Goal: Information Seeking & Learning: Find specific fact

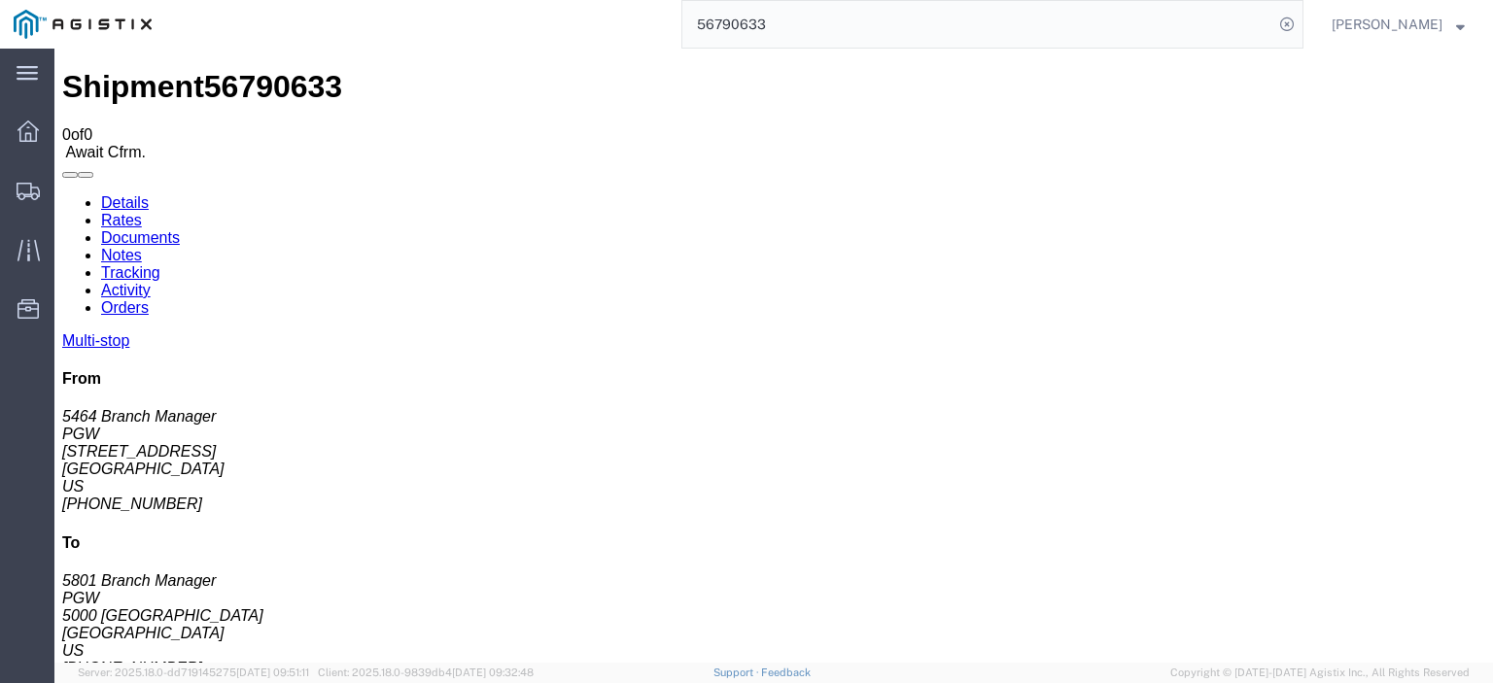
drag, startPoint x: 824, startPoint y: 13, endPoint x: 665, endPoint y: -7, distance: 160.6
click at [665, 0] on html "main_menu Created with Sketch. Collapse Menu Dashboard Shipments Traffic Resour…" at bounding box center [746, 341] width 1493 height 683
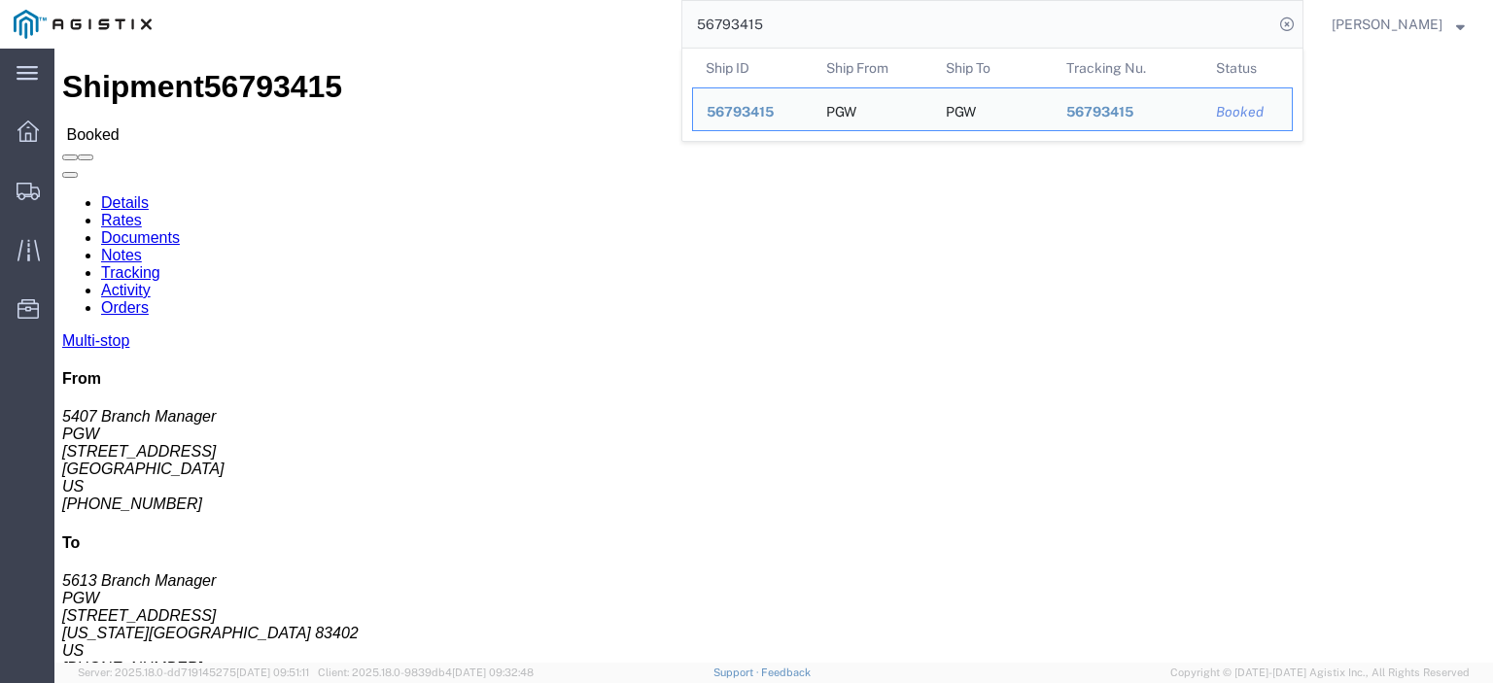
drag, startPoint x: 181, startPoint y: 229, endPoint x: 10, endPoint y: 236, distance: 171.2
click div "Ship From PGW (5407 Branch Manager) [STREET_ADDRESS] [PHONE_NUMBER] [EMAIL_ADDR…"
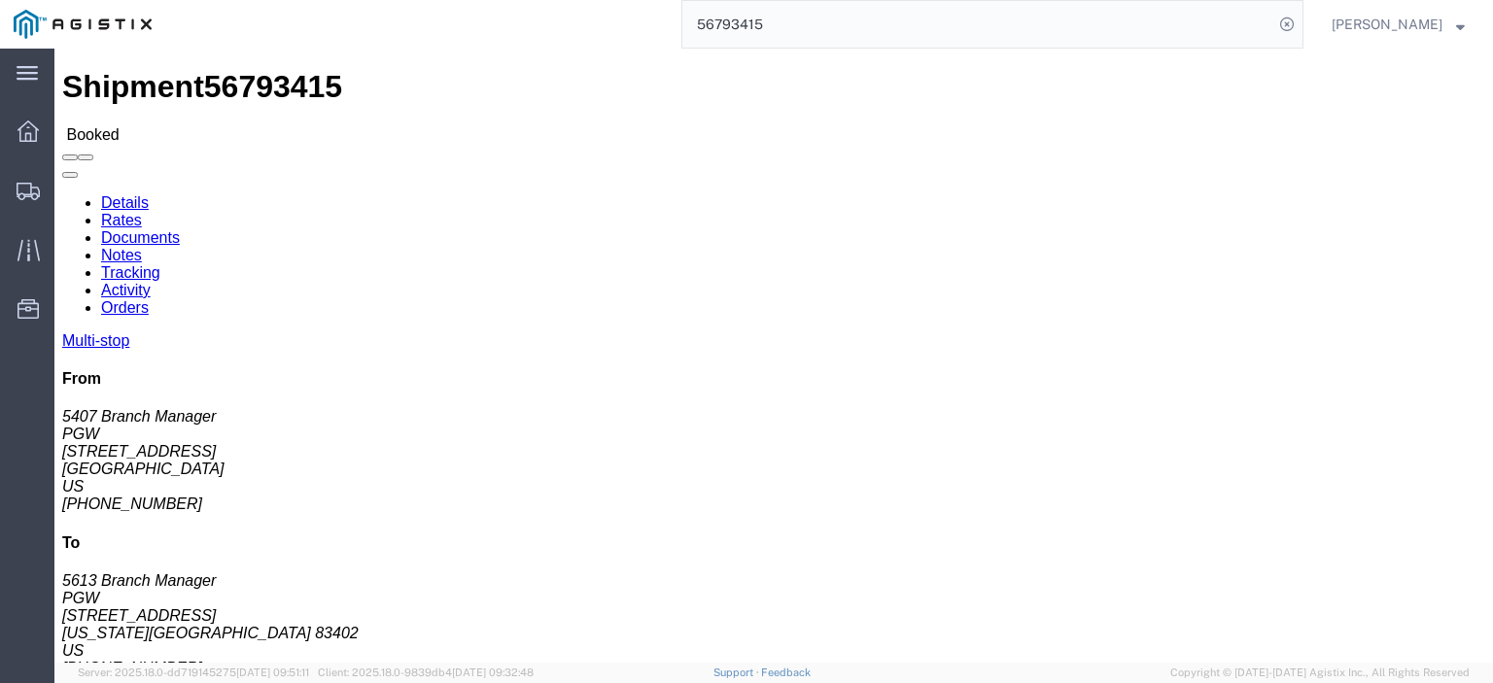
copy address "[STREET_ADDRESS]"
drag, startPoint x: 442, startPoint y: 226, endPoint x: 268, endPoint y: 235, distance: 174.3
click div "Ship To PGW (5613 Branch Manager) [STREET_ADDRESS][US_STATE] [PHONE_NUMBER] [EM…"
copy address "[STREET_ADDRESS]"
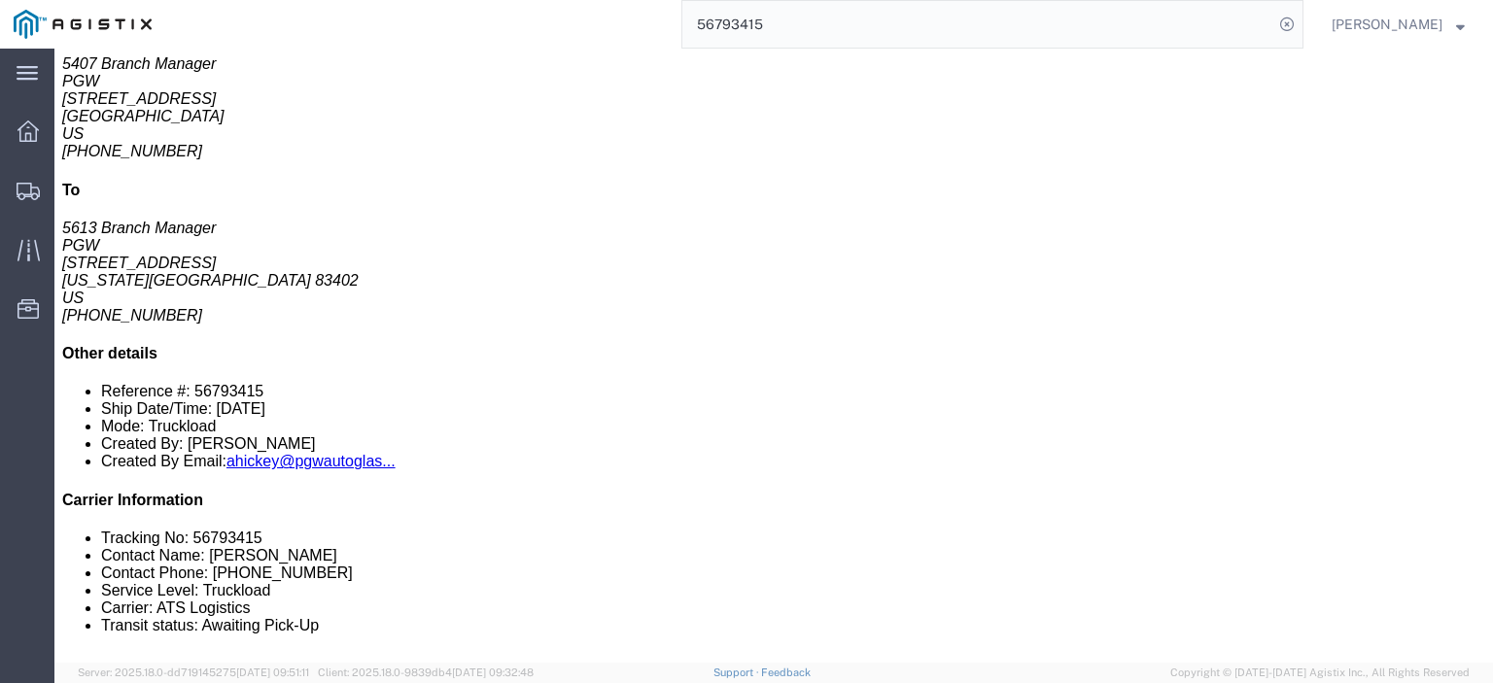
scroll to position [194, 0]
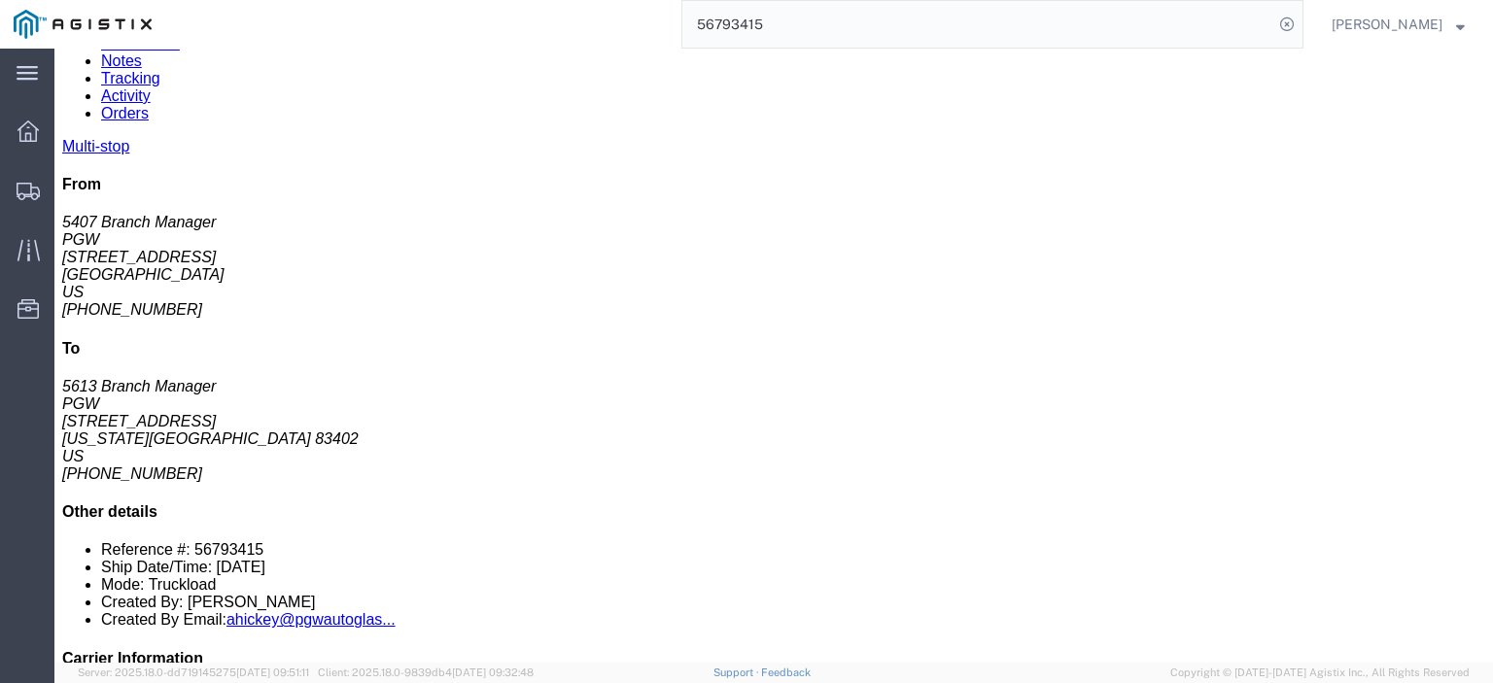
drag, startPoint x: 385, startPoint y: 381, endPoint x: 212, endPoint y: 376, distance: 173.1
click td "PGW [STREET_ADDRESS]"
copy div "[STREET_ADDRESS]"
click div "PGW"
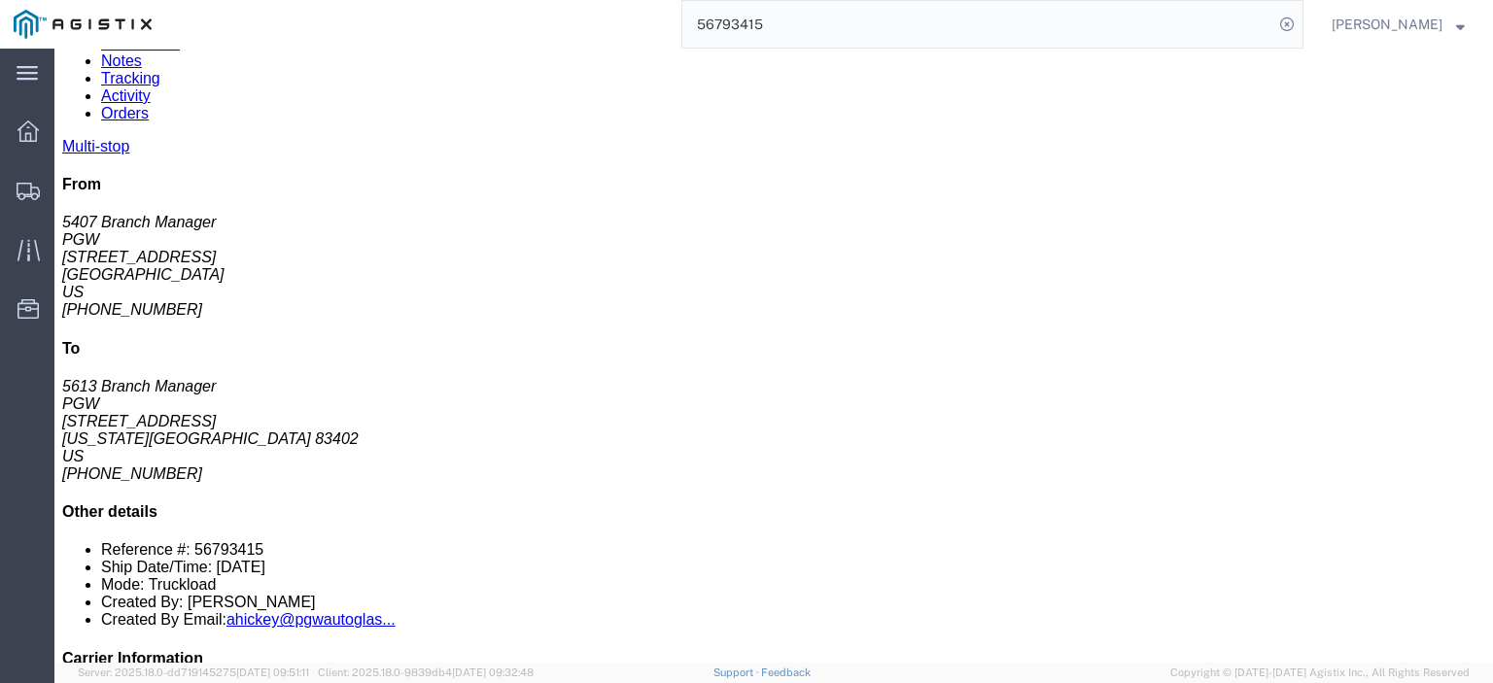
copy div "PGW"
drag, startPoint x: 533, startPoint y: 376, endPoint x: 398, endPoint y: 381, distance: 135.2
click div "[STREET_ADDRESS]"
drag, startPoint x: 533, startPoint y: 380, endPoint x: 392, endPoint y: 384, distance: 141.0
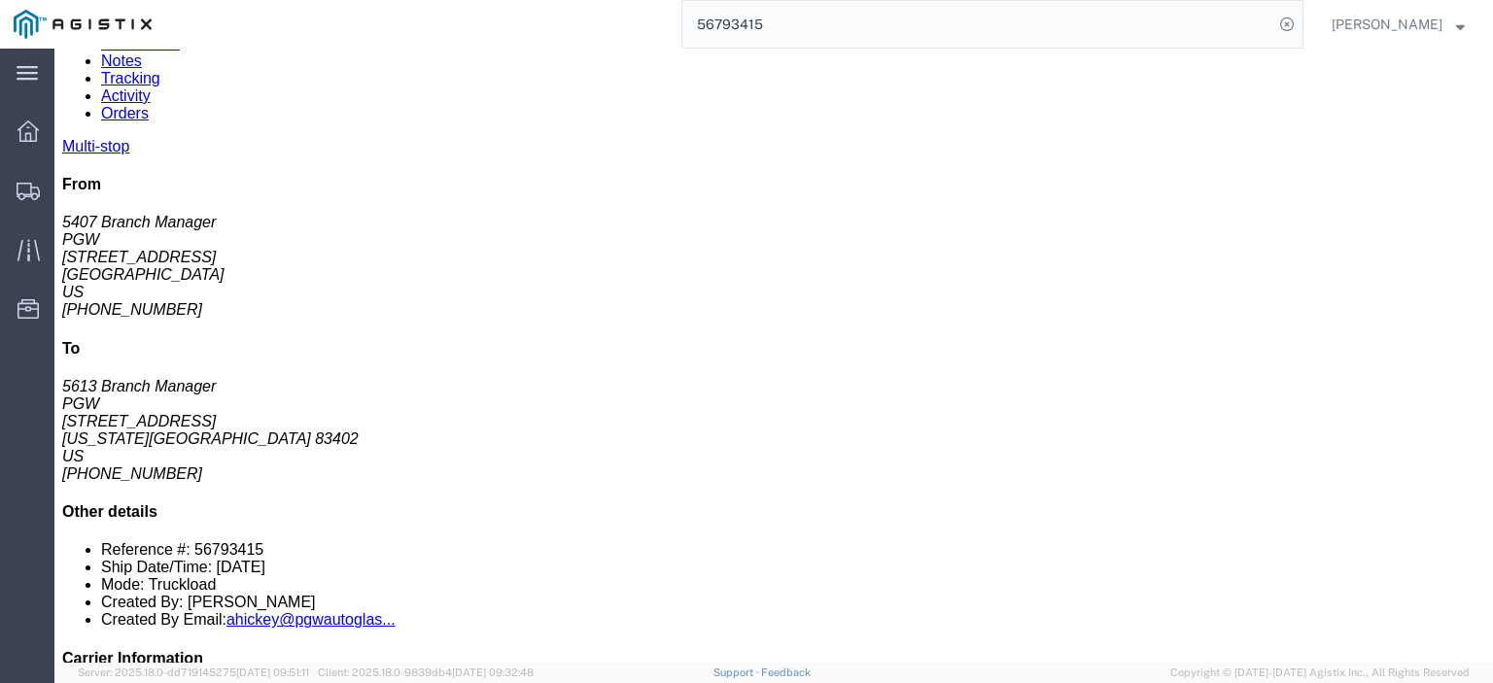
click div "[STREET_ADDRESS]"
copy div "[GEOGRAPHIC_DATA]"
drag, startPoint x: 874, startPoint y: 384, endPoint x: 677, endPoint y: 383, distance: 197.4
click div "Email: [EMAIL_ADDRESS][DOMAIN_NAME]"
copy div "[EMAIL_ADDRESS][DOMAIN_NAME]"
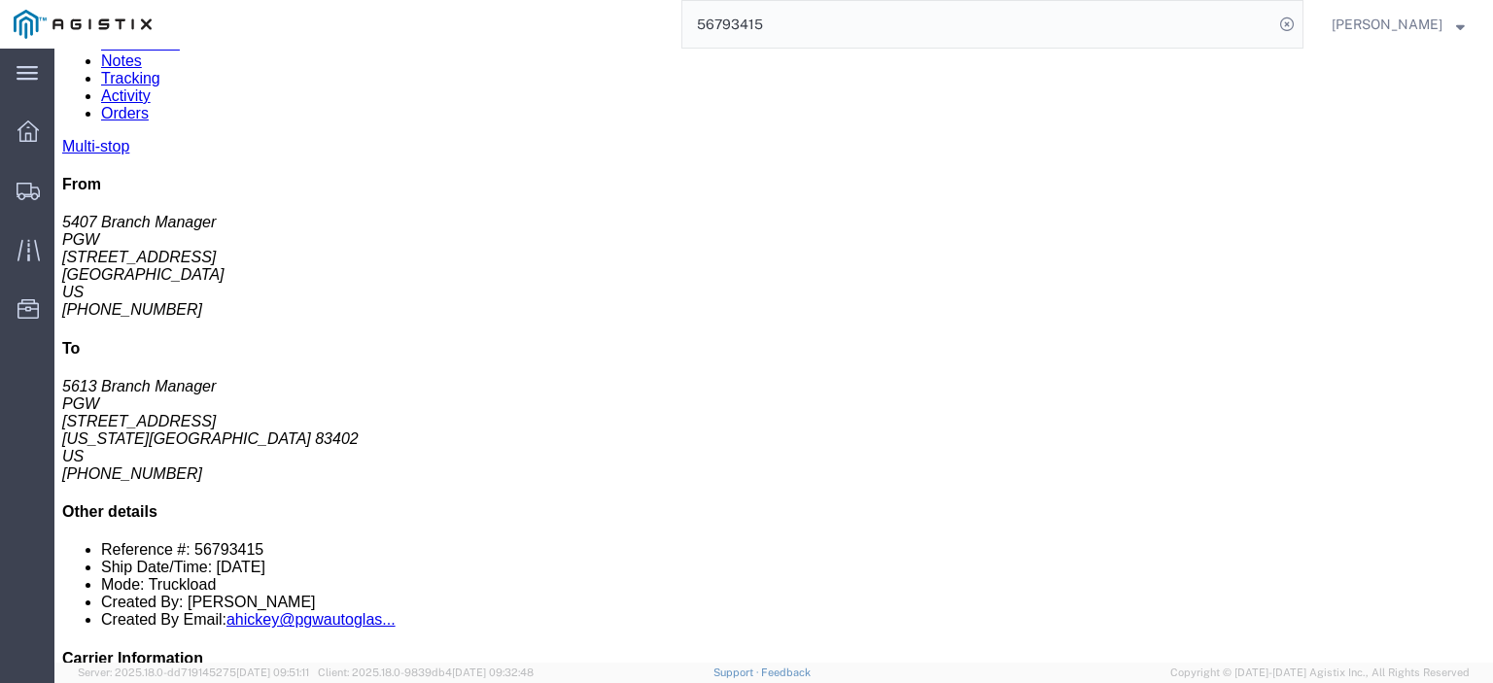
drag, startPoint x: 789, startPoint y: 360, endPoint x: 716, endPoint y: 363, distance: 73.9
click div "Phone Nu.: [PHONE_NUMBER]"
copy div "[PHONE_NUMBER]"
click link "Rates"
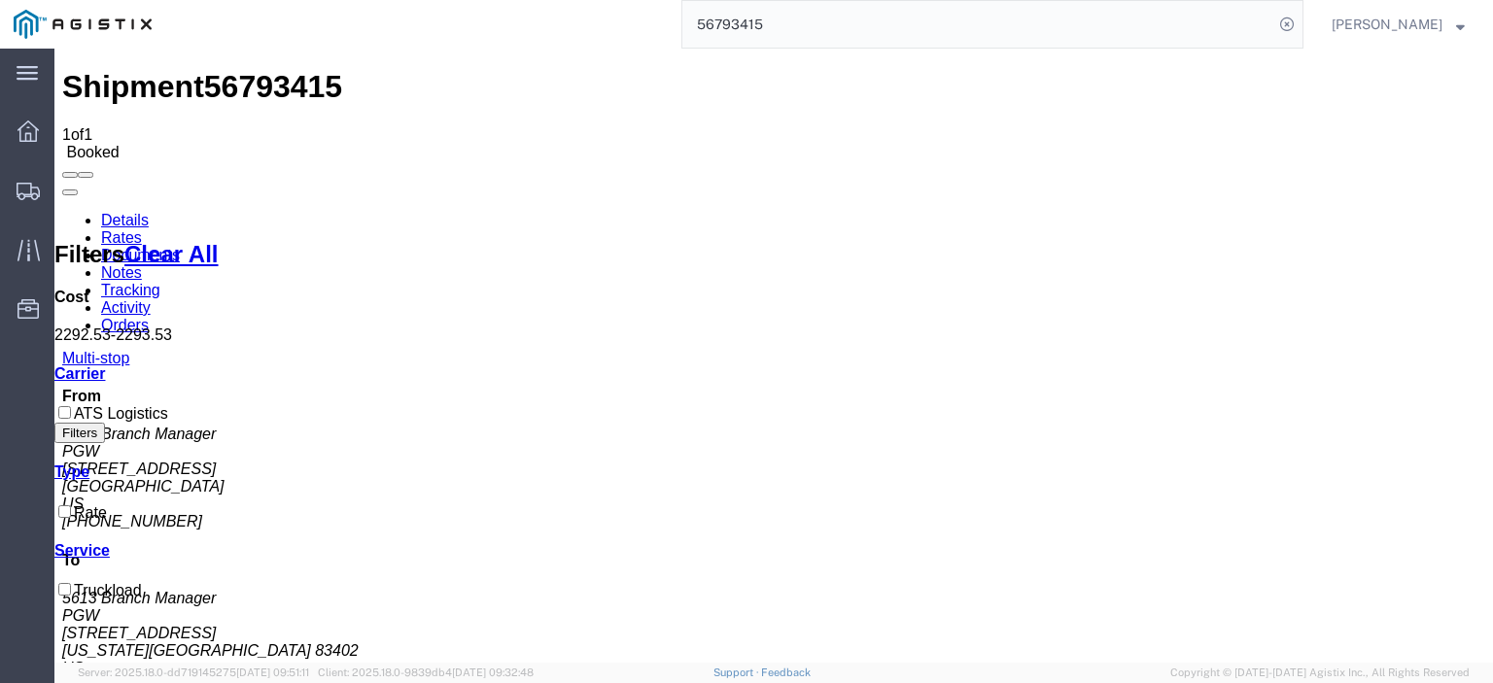
click at [142, 264] on link "Notes" at bounding box center [121, 272] width 41 height 17
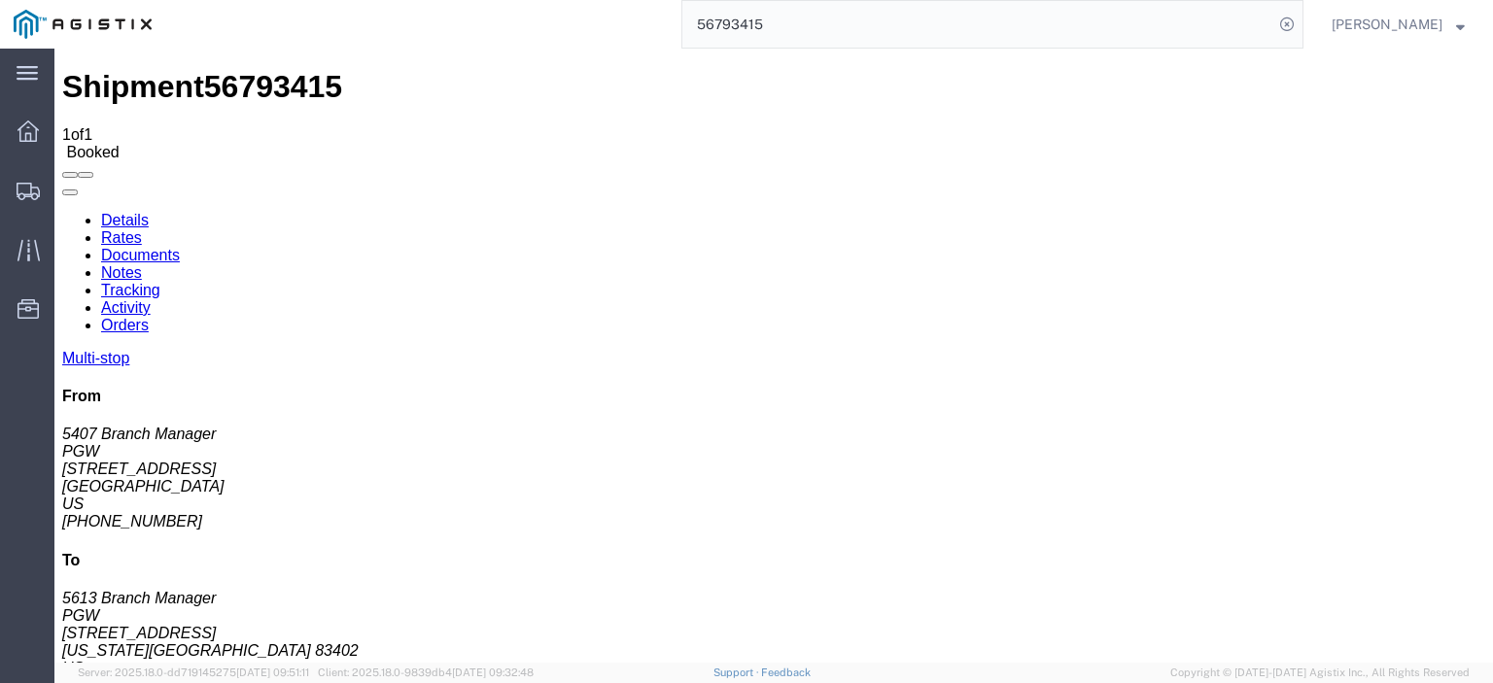
drag, startPoint x: 798, startPoint y: 27, endPoint x: 668, endPoint y: -1, distance: 133.3
click at [668, 0] on html "main_menu Created with Sketch. Collapse Menu Dashboard Shipments Traffic Resour…" at bounding box center [746, 341] width 1493 height 683
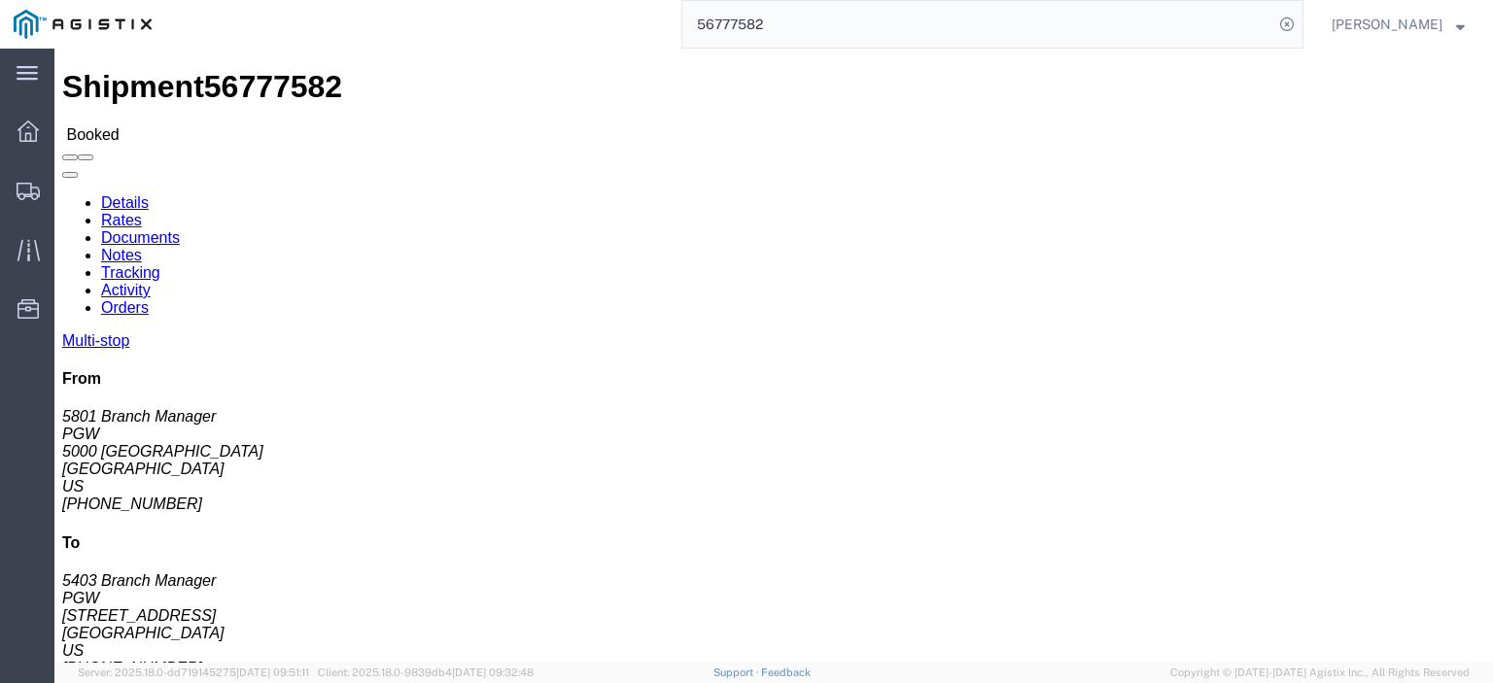
click link "Documents"
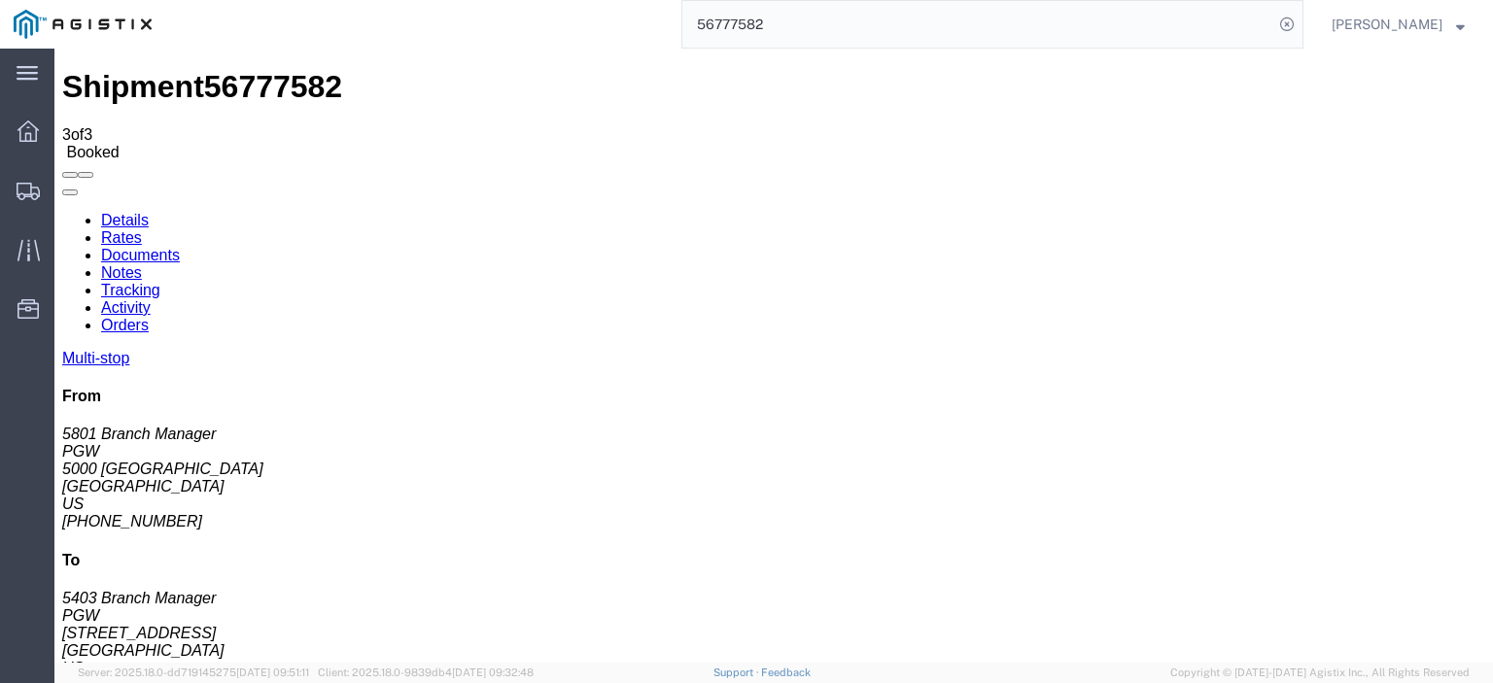
click at [136, 212] on link "Details" at bounding box center [125, 220] width 48 height 17
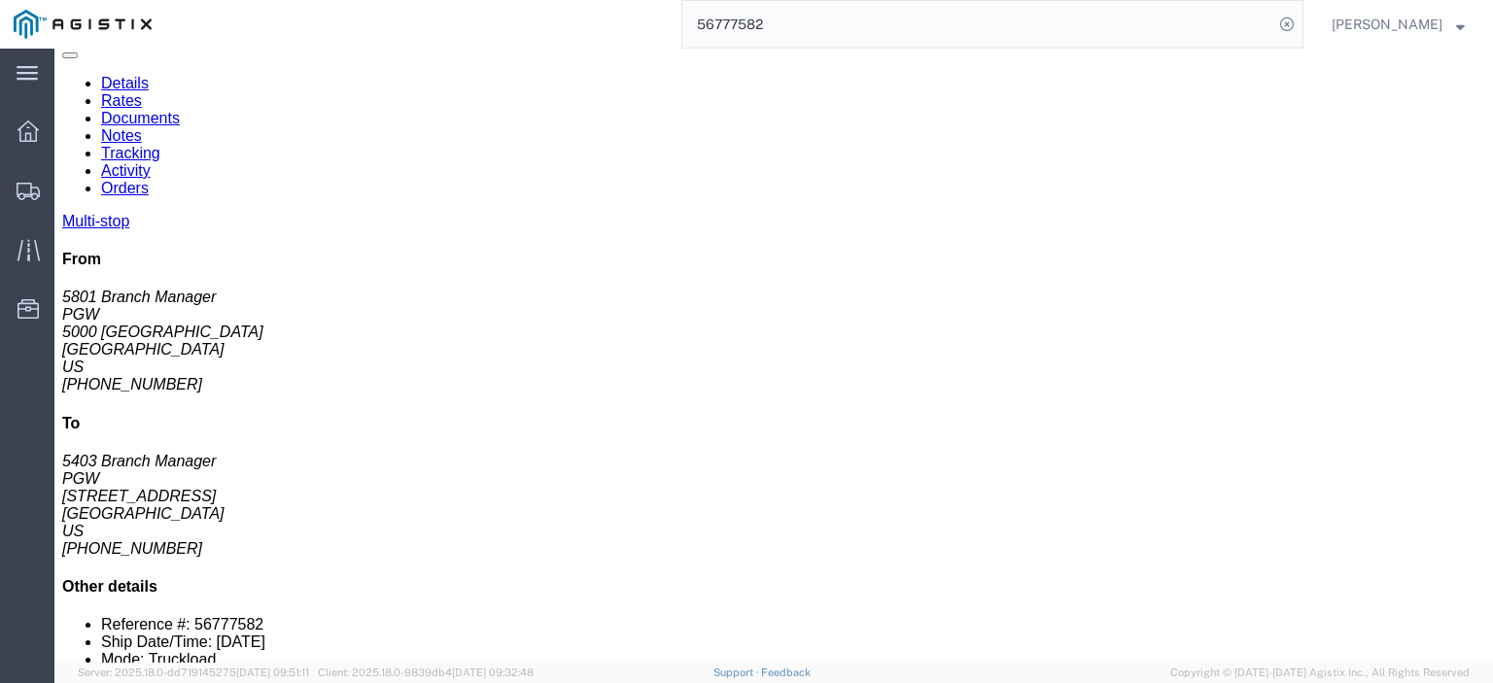
scroll to position [292, 0]
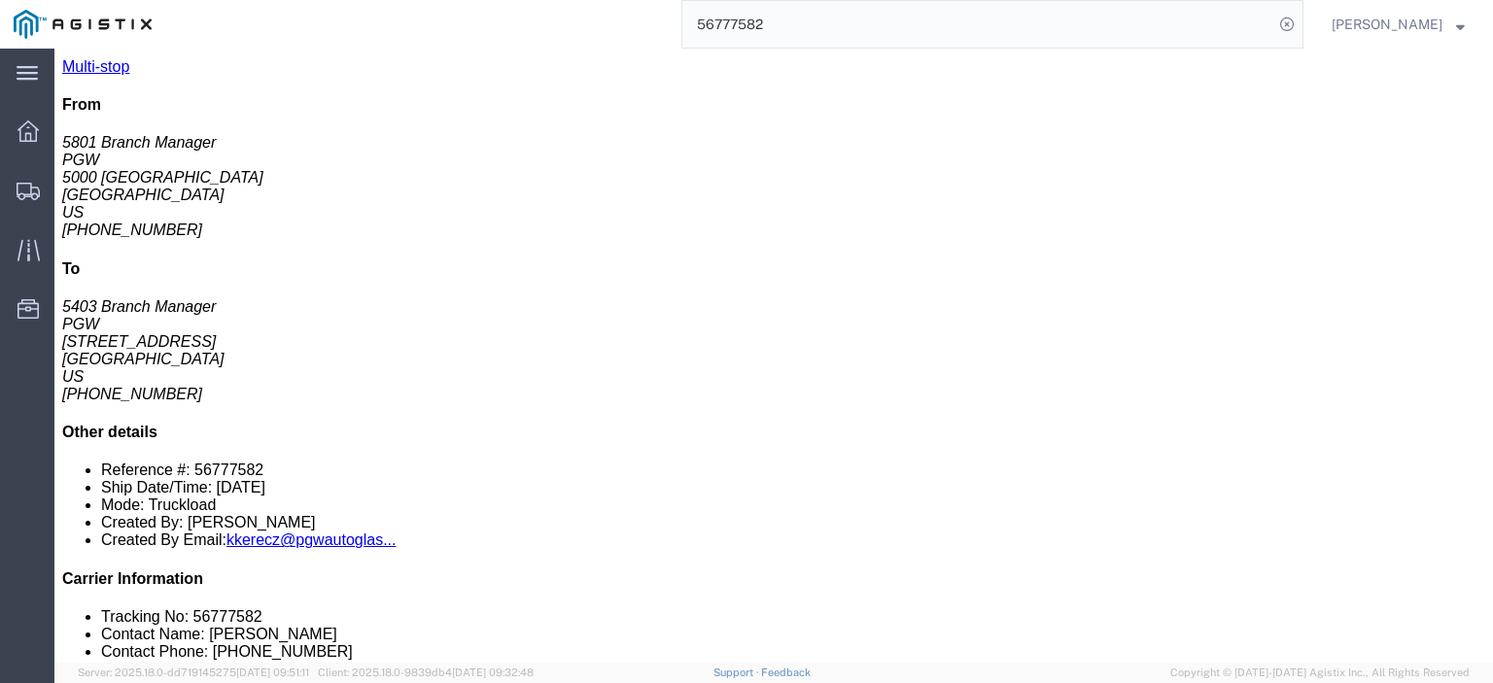
drag, startPoint x: 798, startPoint y: 317, endPoint x: 638, endPoint y: 329, distance: 160.8
click div "Email: [EMAIL_ADDRESS][DOMAIN_NAME]"
copy div "[EMAIL_ADDRESS][DOMAIN_NAME]"
drag, startPoint x: 823, startPoint y: 361, endPoint x: 638, endPoint y: 368, distance: 184.9
click div "Email: [EMAIL_ADDRESS][DOMAIN_NAME]"
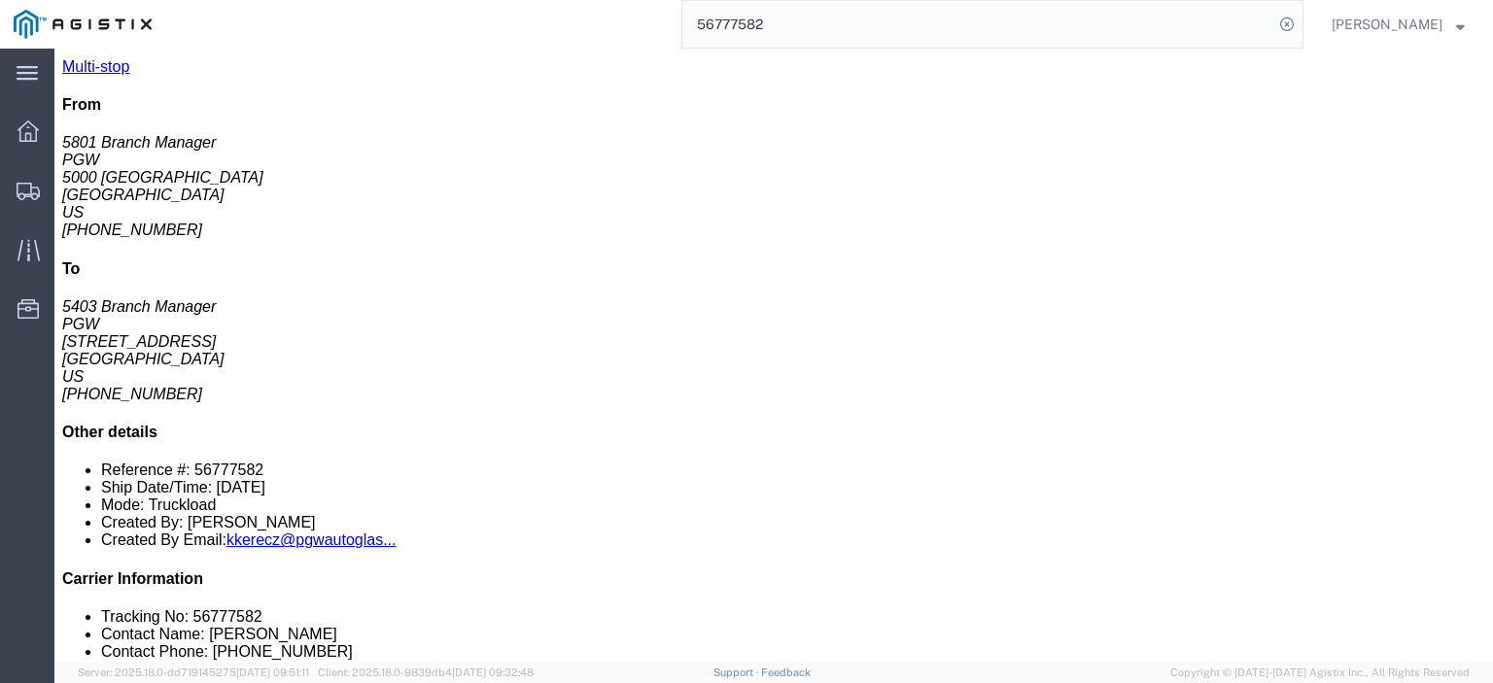
copy div "[EMAIL_ADDRESS][DOMAIN_NAME]"
drag, startPoint x: 836, startPoint y: 36, endPoint x: 768, endPoint y: 22, distance: 69.4
click at [768, 22] on input "56777582" at bounding box center [978, 24] width 591 height 47
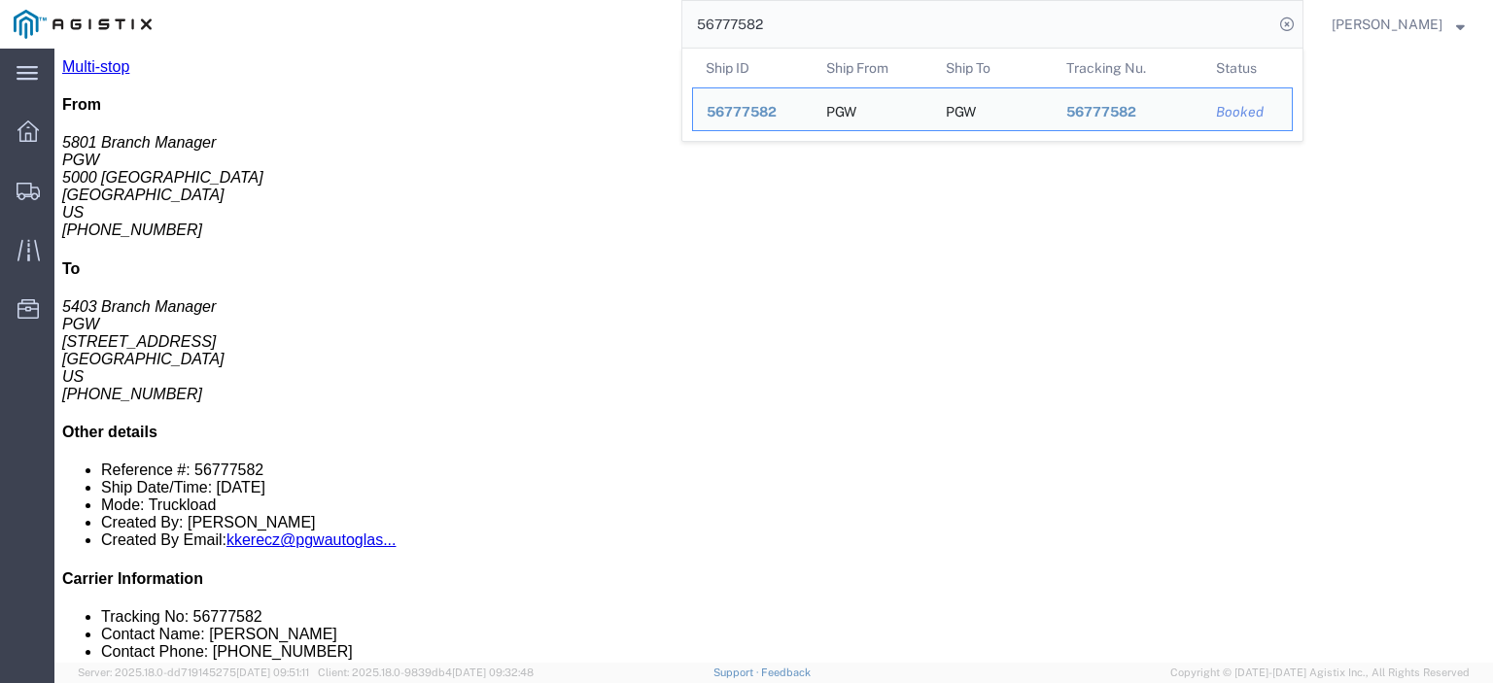
click at [768, 22] on input "56777582" at bounding box center [978, 24] width 591 height 47
paste input "90276"
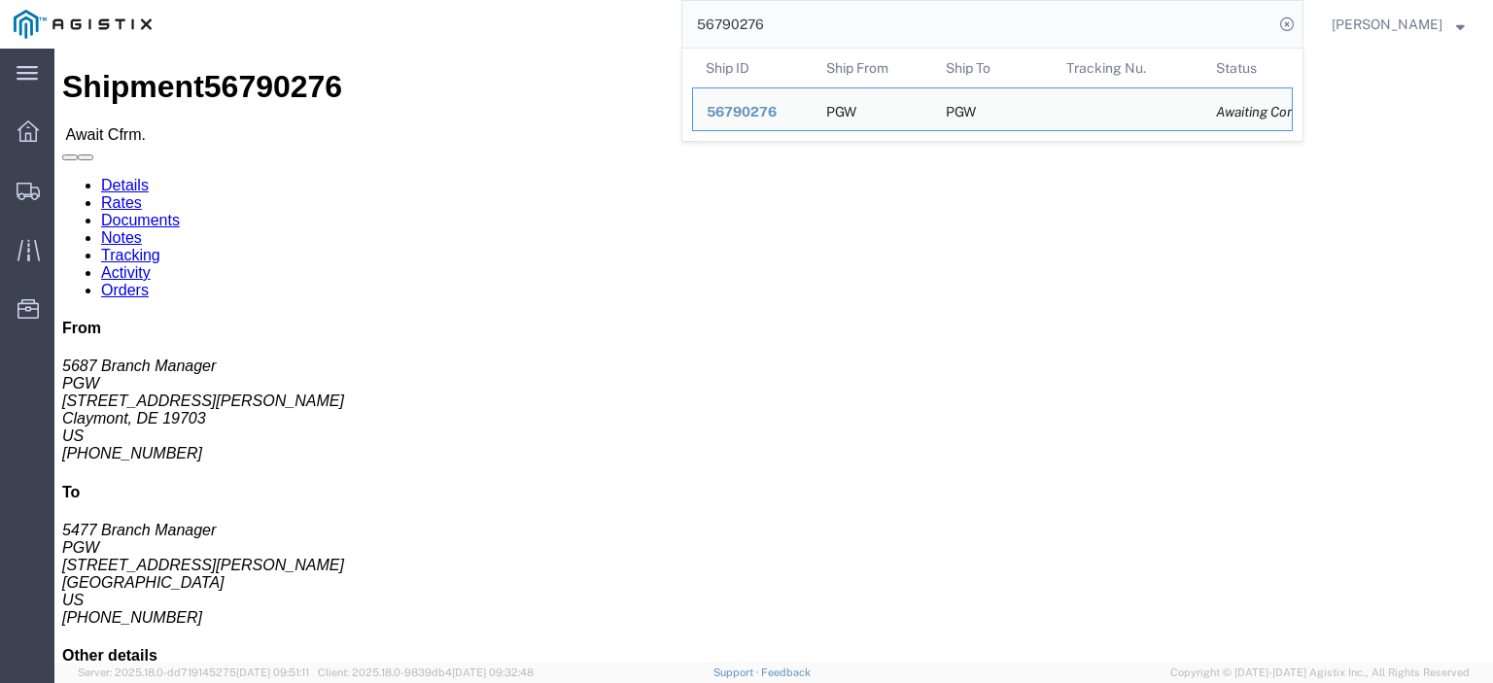
drag, startPoint x: 150, startPoint y: 225, endPoint x: 39, endPoint y: 223, distance: 110.9
click div "Ship From PGW (5687 Branch Manager) [STREET_ADDRESS][PERSON_NAME] [PHONE_NUMBER…"
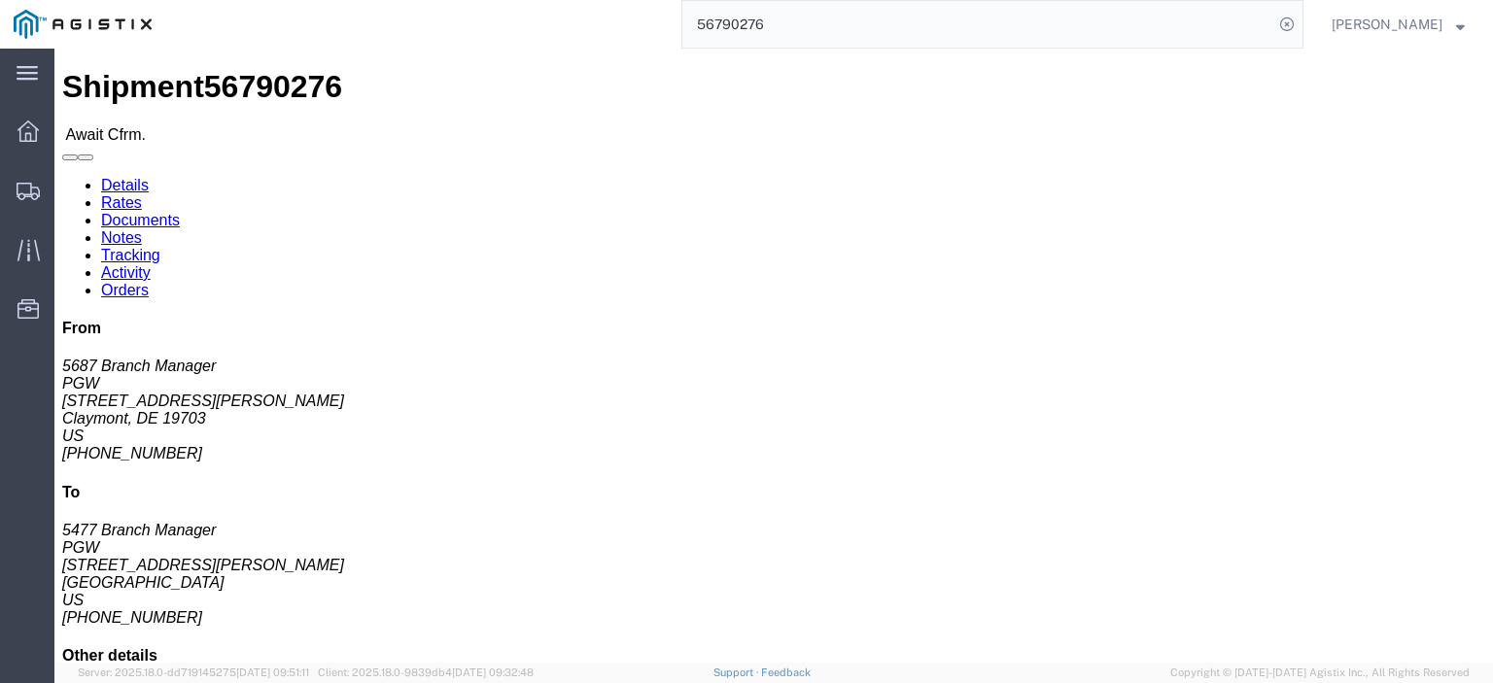
copy address "[STREET_ADDRESS][PERSON_NAME]"
drag, startPoint x: 54, startPoint y: 203, endPoint x: 12, endPoint y: 188, distance: 45.5
click div "Ship From PGW (5687 Branch Manager) [STREET_ADDRESS][PERSON_NAME] [PHONE_NUMBER…"
drag, startPoint x: 146, startPoint y: 248, endPoint x: 17, endPoint y: 249, distance: 129.3
click div "Ship From PGW (5687 Branch Manager) [STREET_ADDRESS][PERSON_NAME] [PHONE_NUMBER…"
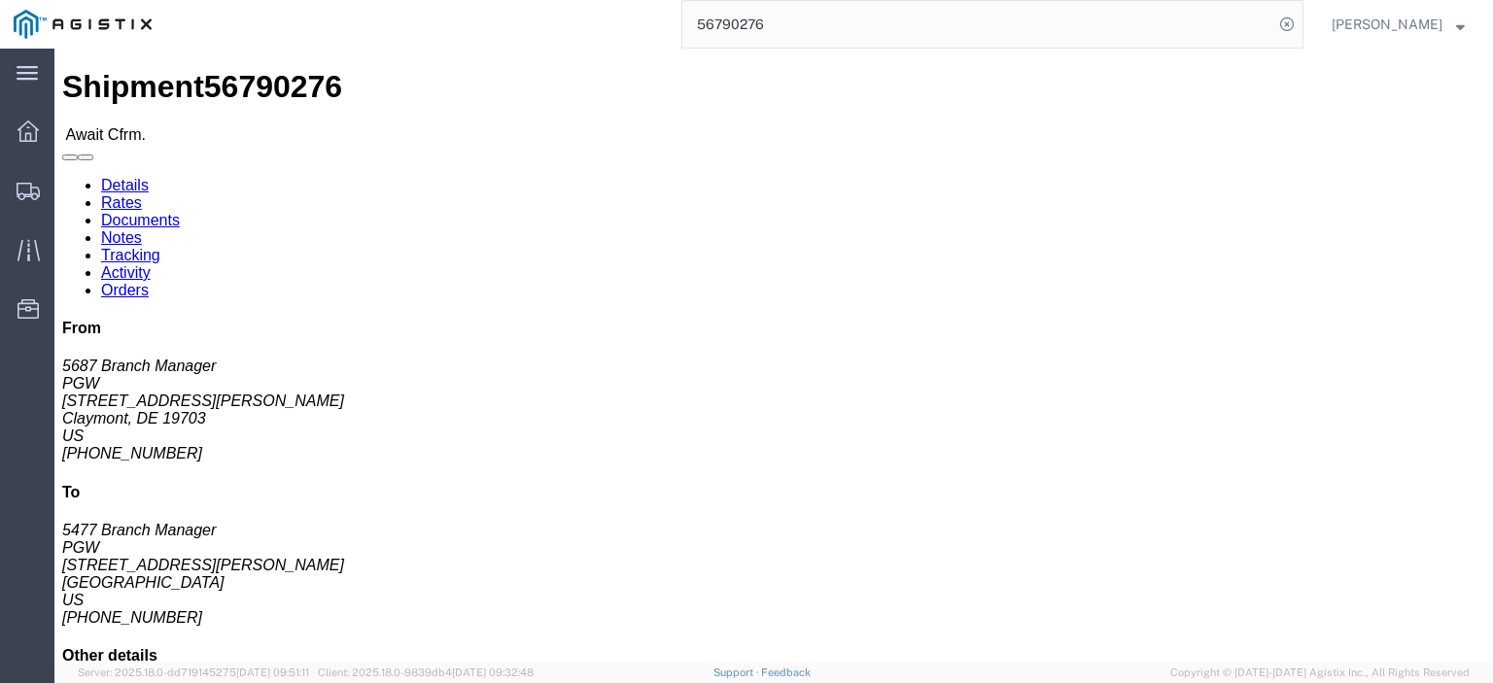
drag, startPoint x: 187, startPoint y: 302, endPoint x: 19, endPoint y: 304, distance: 167.2
click address "PGW (5687 Branch Manager) [STREET_ADDRESS][PERSON_NAME] [PHONE_NUMBER] [EMAIL_A…"
drag, startPoint x: 86, startPoint y: 280, endPoint x: 18, endPoint y: 285, distance: 67.3
click div "Ship From PGW (5687 Branch Manager) [STREET_ADDRESS][PERSON_NAME] [PHONE_NUMBER…"
drag, startPoint x: 404, startPoint y: 226, endPoint x: 271, endPoint y: 228, distance: 133.2
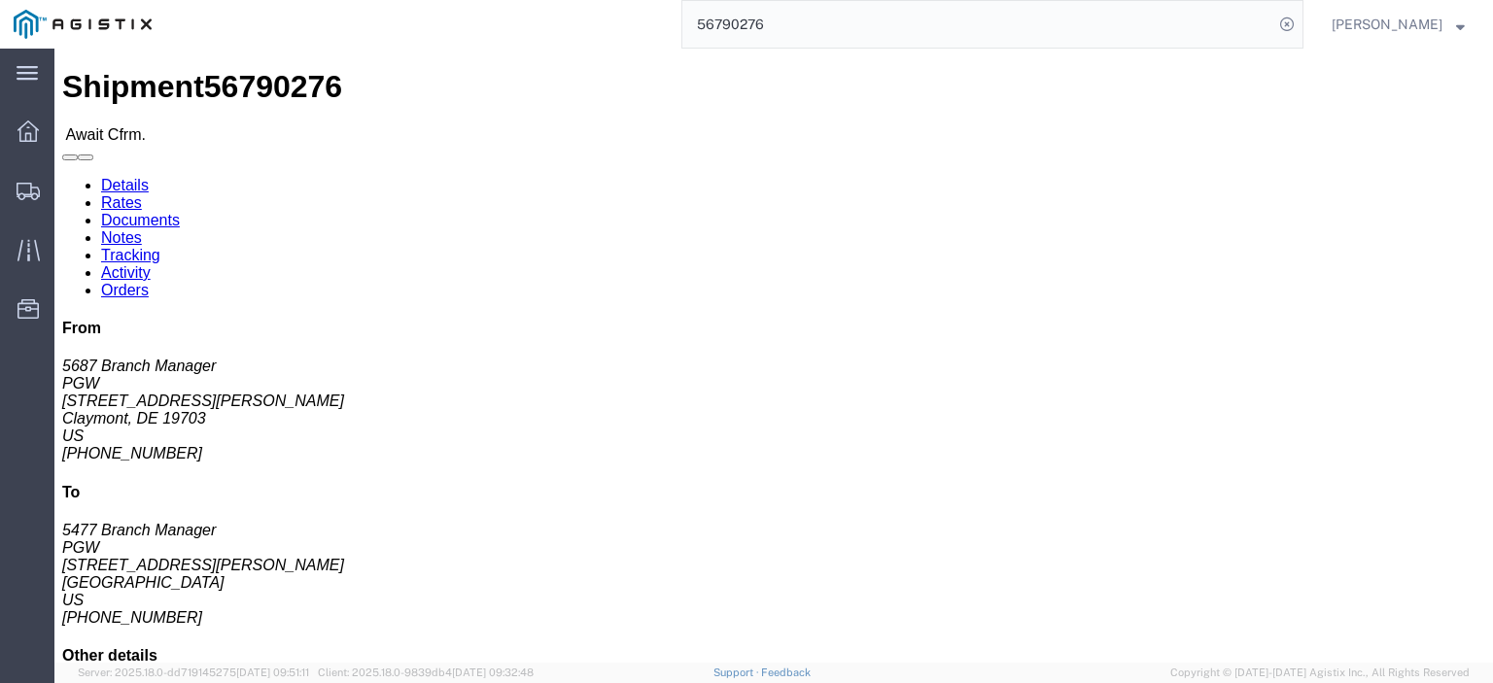
click div "Ship To PGW (5477 Branch Manager) [STREET_ADDRESS][PERSON_NAME] [PHONE_NUMBER] …"
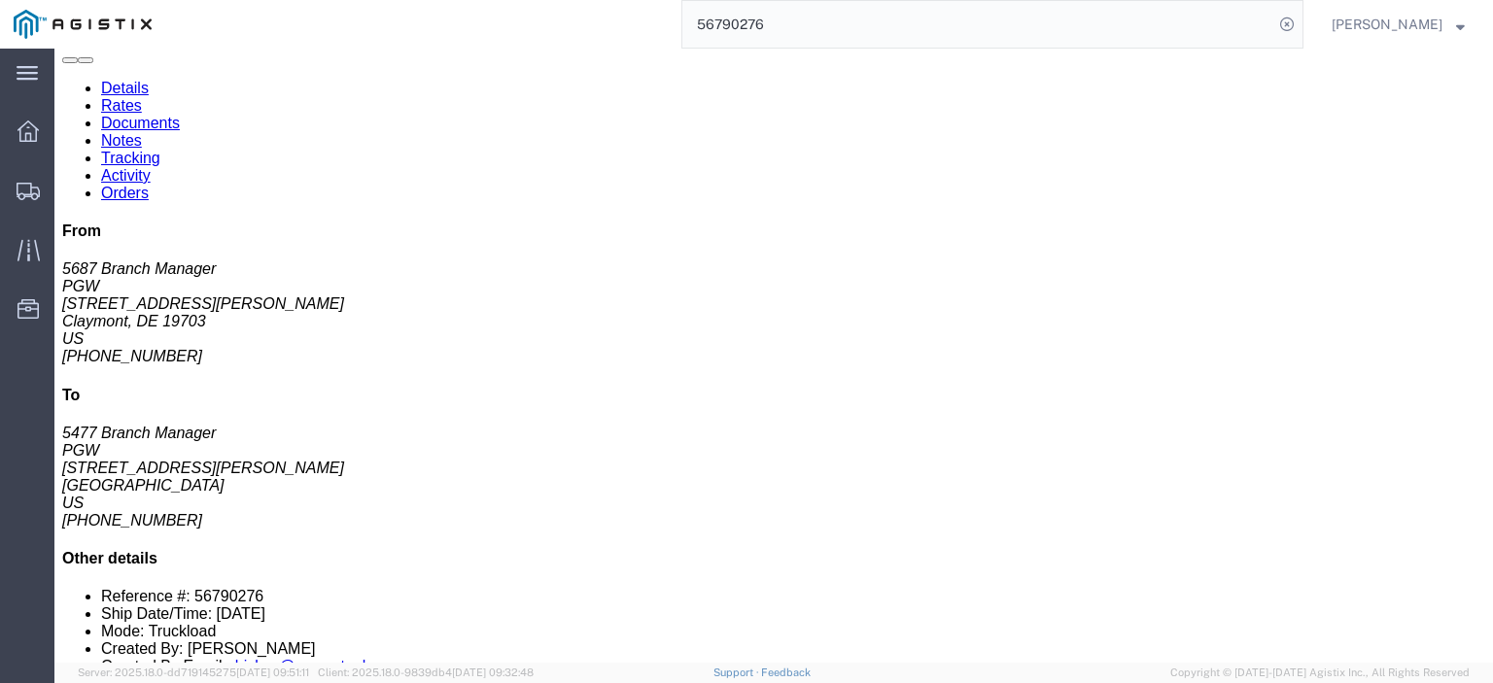
click link "Rates"
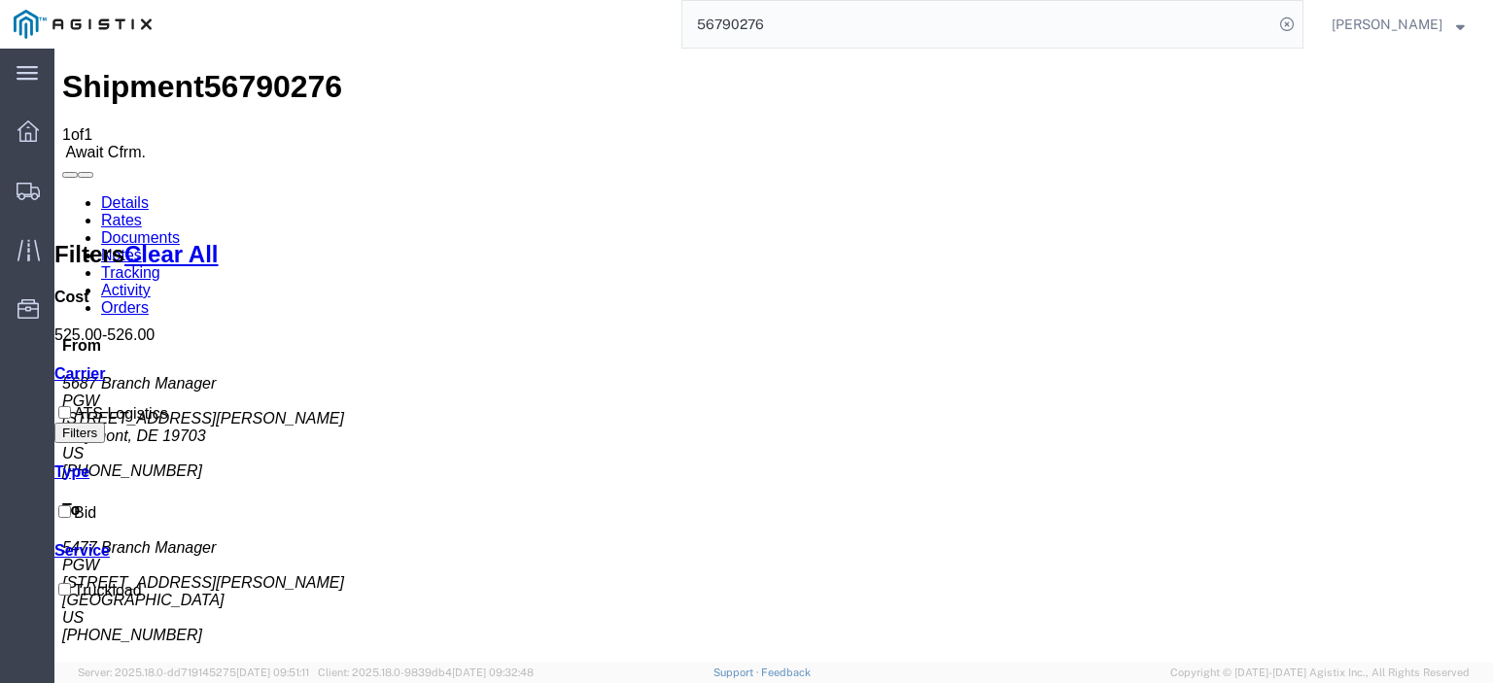
click at [142, 247] on link "Notes" at bounding box center [121, 255] width 41 height 17
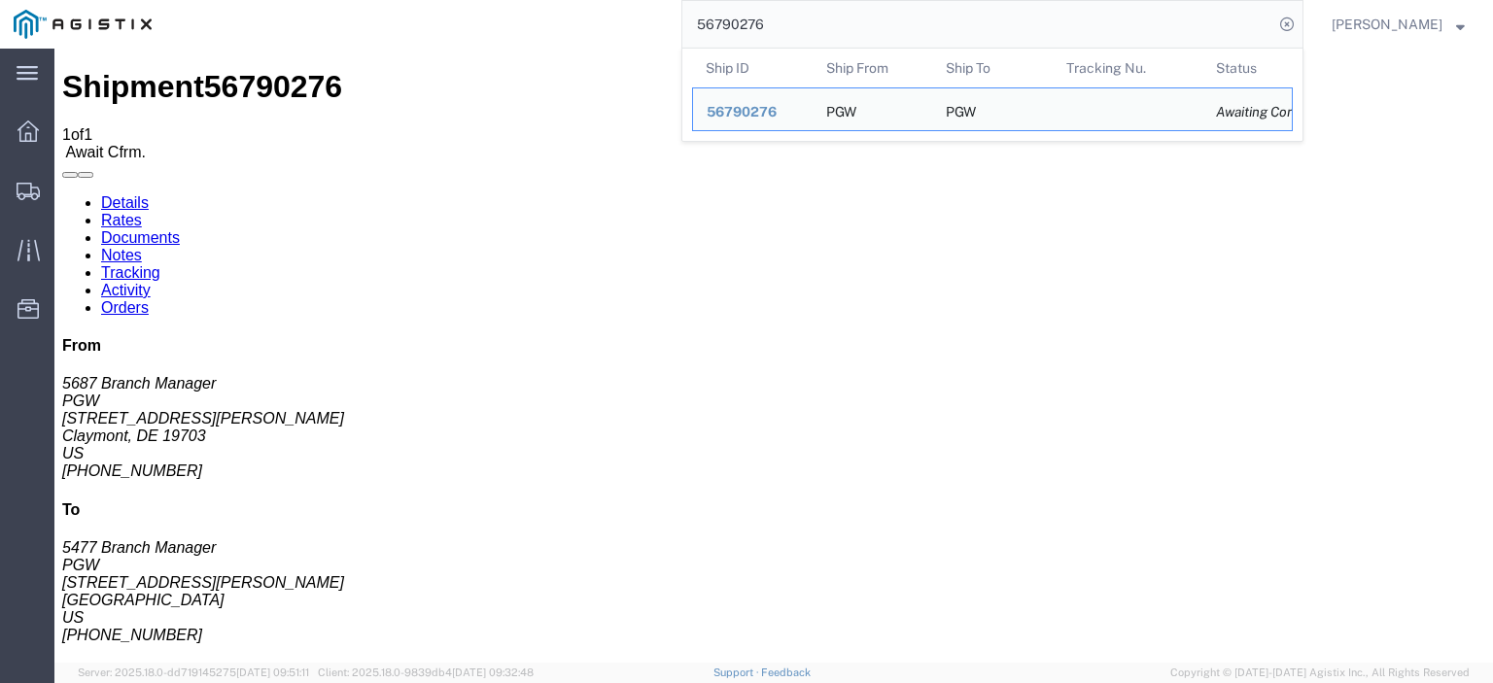
drag, startPoint x: 824, startPoint y: 14, endPoint x: 489, endPoint y: -30, distance: 338.3
click at [489, 0] on html "main_menu Created with Sketch. Collapse Menu Dashboard Shipments Traffic Resour…" at bounding box center [746, 341] width 1493 height 683
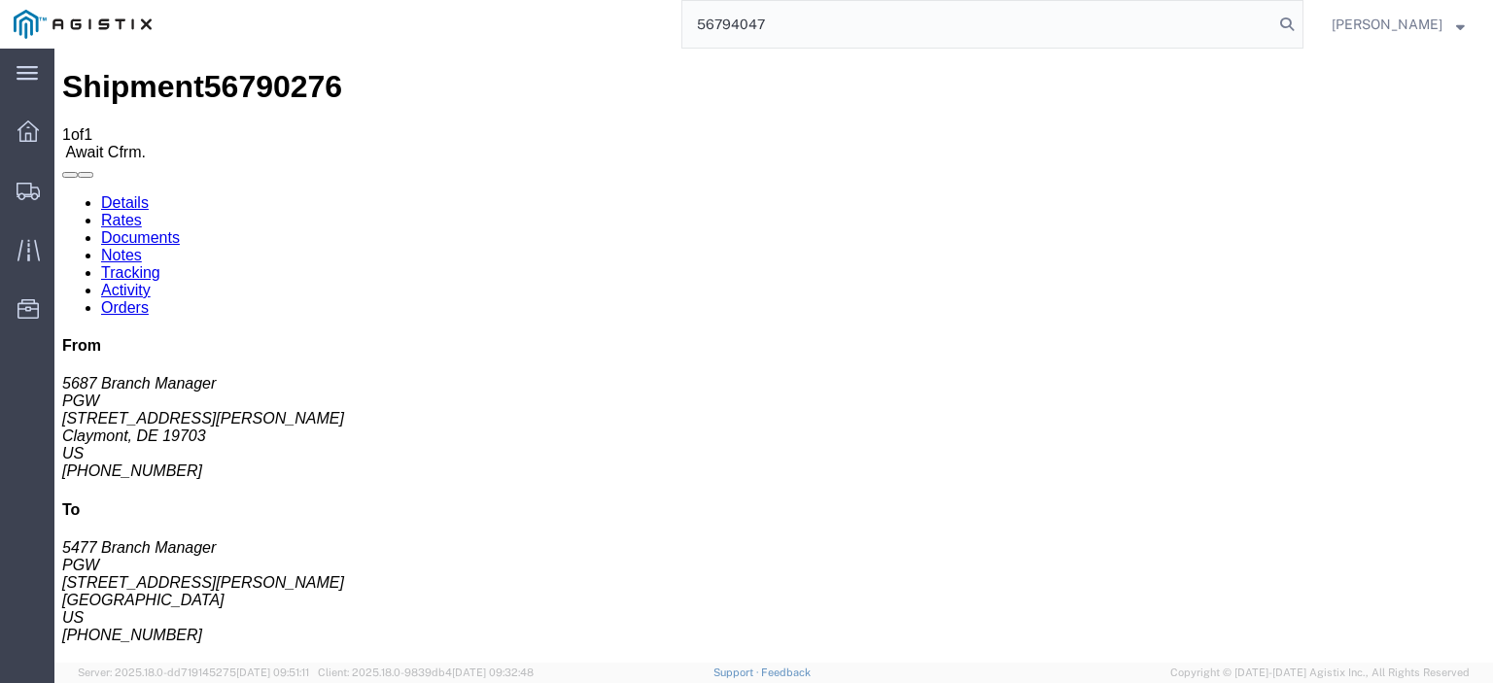
type input "56794047"
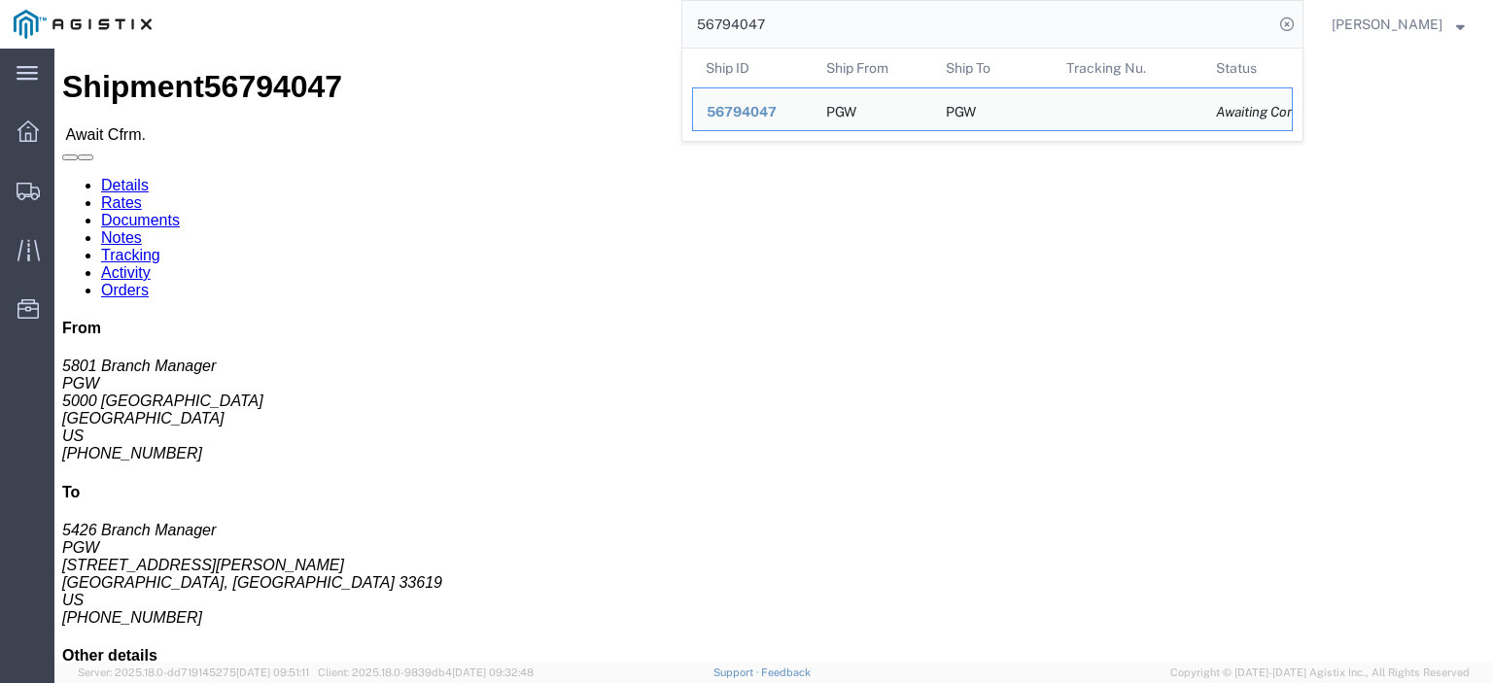
drag, startPoint x: 167, startPoint y: 224, endPoint x: 8, endPoint y: 231, distance: 159.6
click div "Ship From PGW (5801 Branch Manager) [STREET_ADDRESS] [PHONE_NUMBER] [EMAIL_ADDR…"
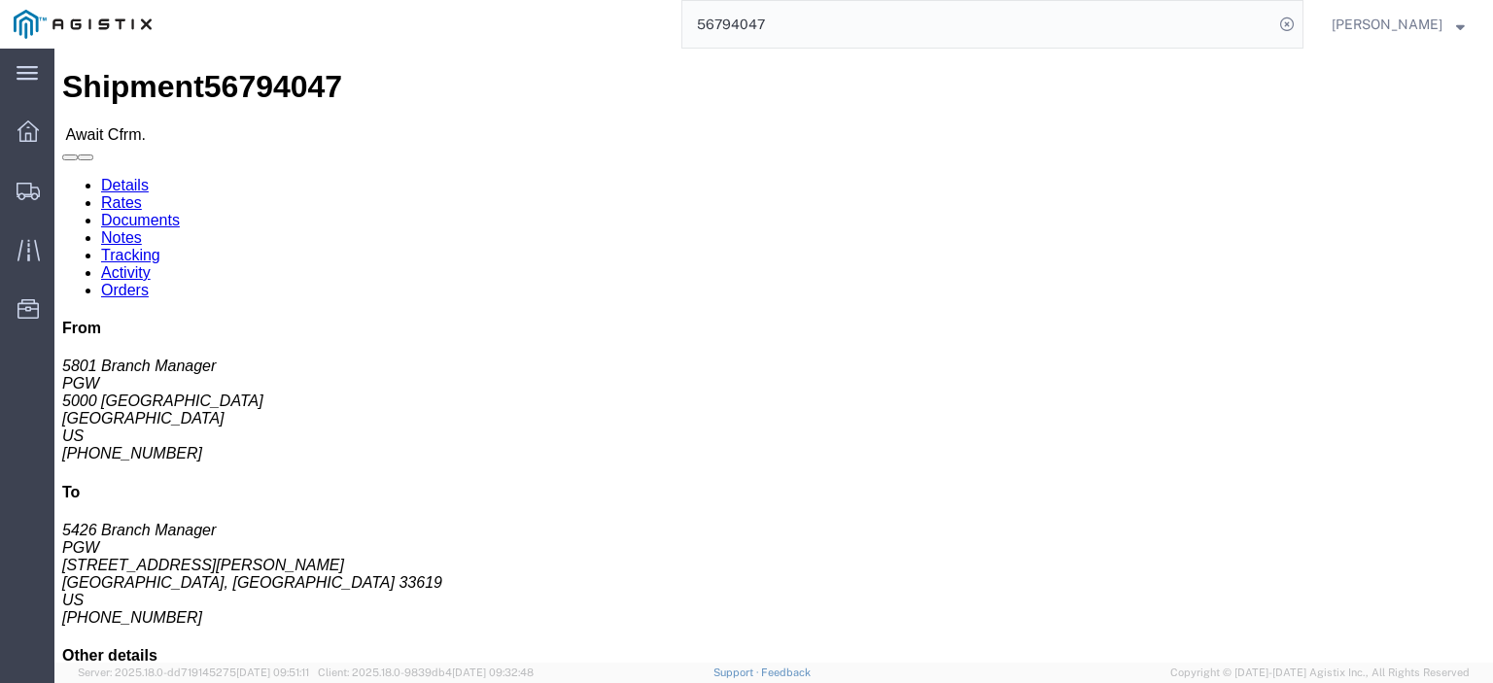
drag, startPoint x: 362, startPoint y: 243, endPoint x: 276, endPoint y: 234, distance: 86.0
click div "Ship To PGW (5426 Branch Manager) [STREET_ADDRESS][PERSON_NAME] [PHONE_NUMBER] …"
drag, startPoint x: 327, startPoint y: 203, endPoint x: 276, endPoint y: 184, distance: 54.2
click div "Ship To PGW (5426 Branch Manager) [STREET_ADDRESS][PERSON_NAME] [PHONE_NUMBER] …"
drag, startPoint x: 398, startPoint y: 266, endPoint x: 264, endPoint y: 270, distance: 133.3
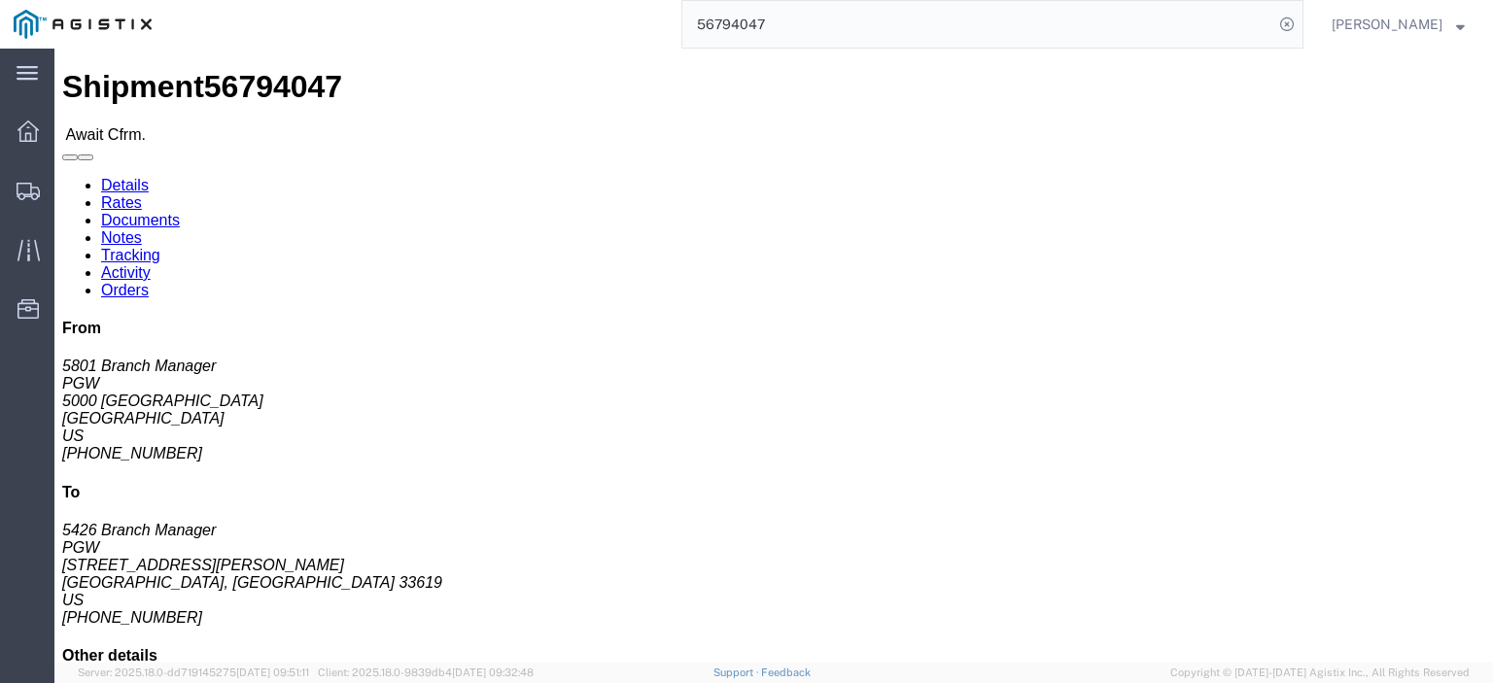
click div "Ship From PGW (5801 Branch Manager) [STREET_ADDRESS] [PHONE_NUMBER] [EMAIL_ADDR…"
click address "PGW (5426 Branch Manager) [STREET_ADDRESS][PERSON_NAME] [PHONE_NUMBER] [EMAIL_A…"
drag, startPoint x: 389, startPoint y: 264, endPoint x: 280, endPoint y: 268, distance: 109.0
click address "PGW (5426 Branch Manager) [STREET_ADDRESS][PERSON_NAME] [PHONE_NUMBER] [EMAIL_A…"
drag, startPoint x: 306, startPoint y: 265, endPoint x: 318, endPoint y: 265, distance: 11.7
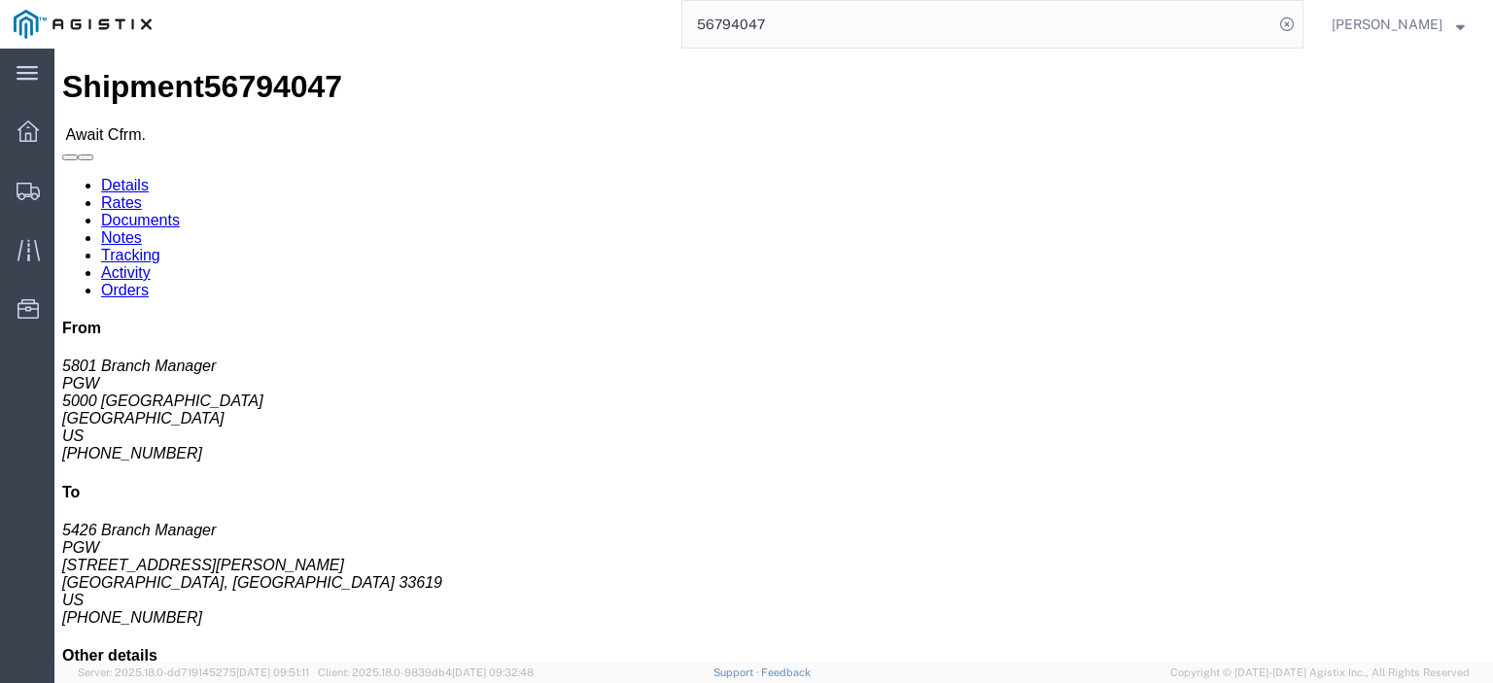
drag, startPoint x: 484, startPoint y: 325, endPoint x: 268, endPoint y: 327, distance: 215.8
click div "Ship To PGW (5426 Branch Manager) [STREET_ADDRESS][PERSON_NAME] [PHONE_NUMBER] …"
drag, startPoint x: 369, startPoint y: 304, endPoint x: 275, endPoint y: 306, distance: 94.3
click div "Ship To PGW (5426 Branch Manager) [STREET_ADDRESS][PERSON_NAME] [PHONE_NUMBER] …"
click link "Notes"
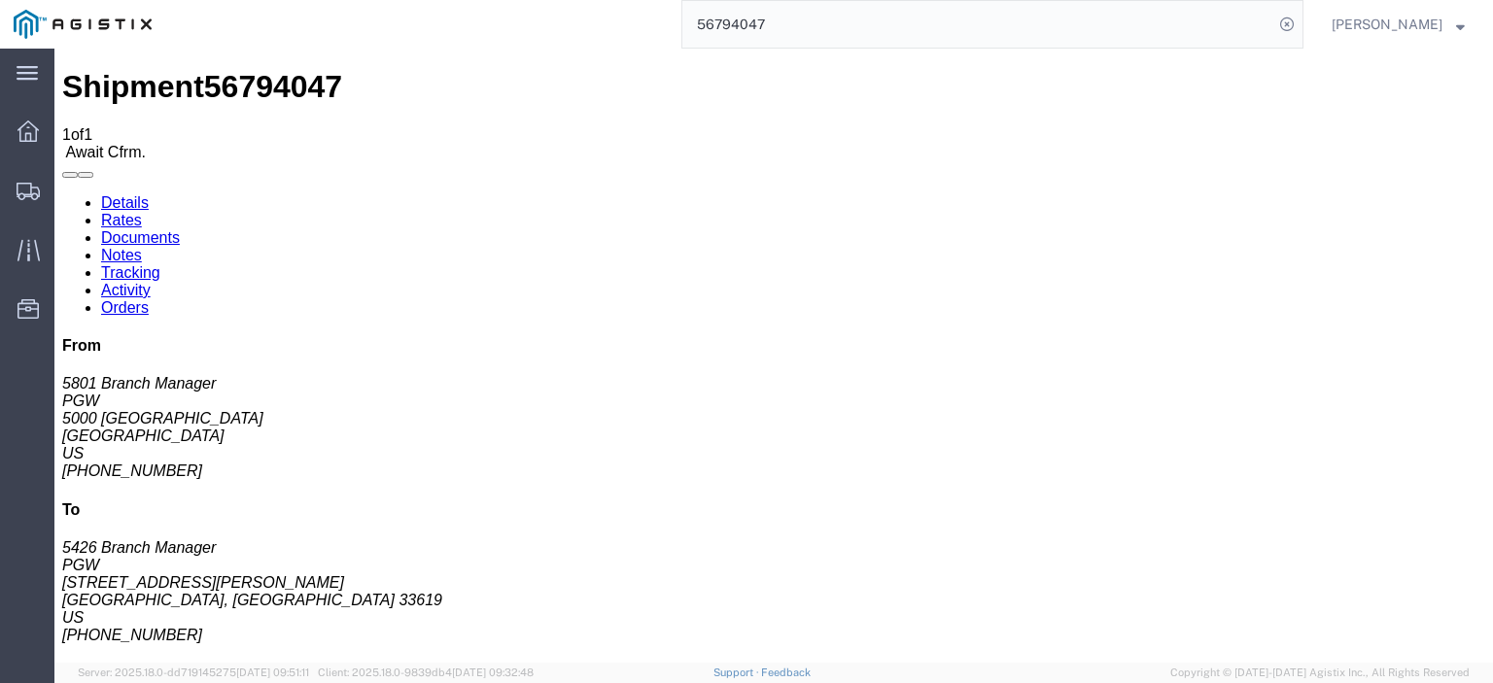
click at [128, 194] on link "Details" at bounding box center [125, 202] width 48 height 17
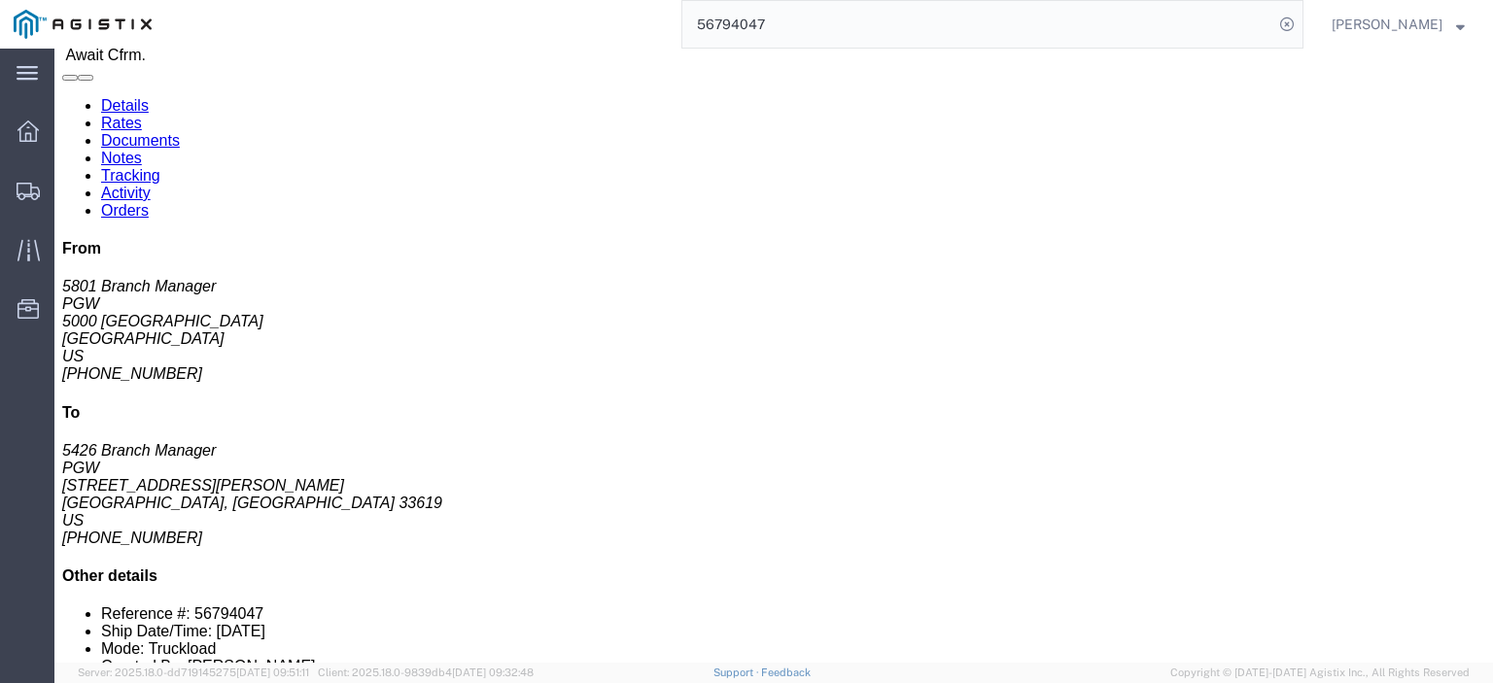
click link "Rates"
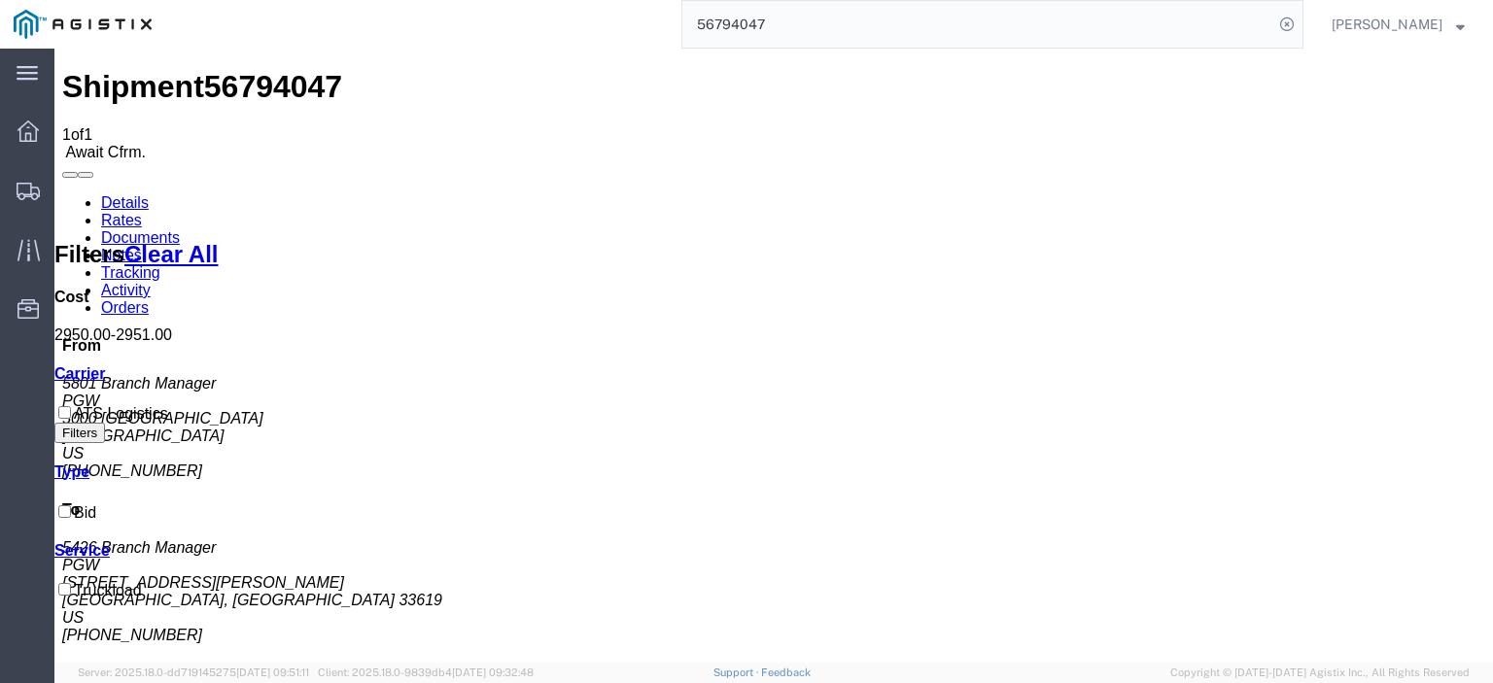
click at [142, 247] on link "Notes" at bounding box center [121, 255] width 41 height 17
